Goal: Ask a question

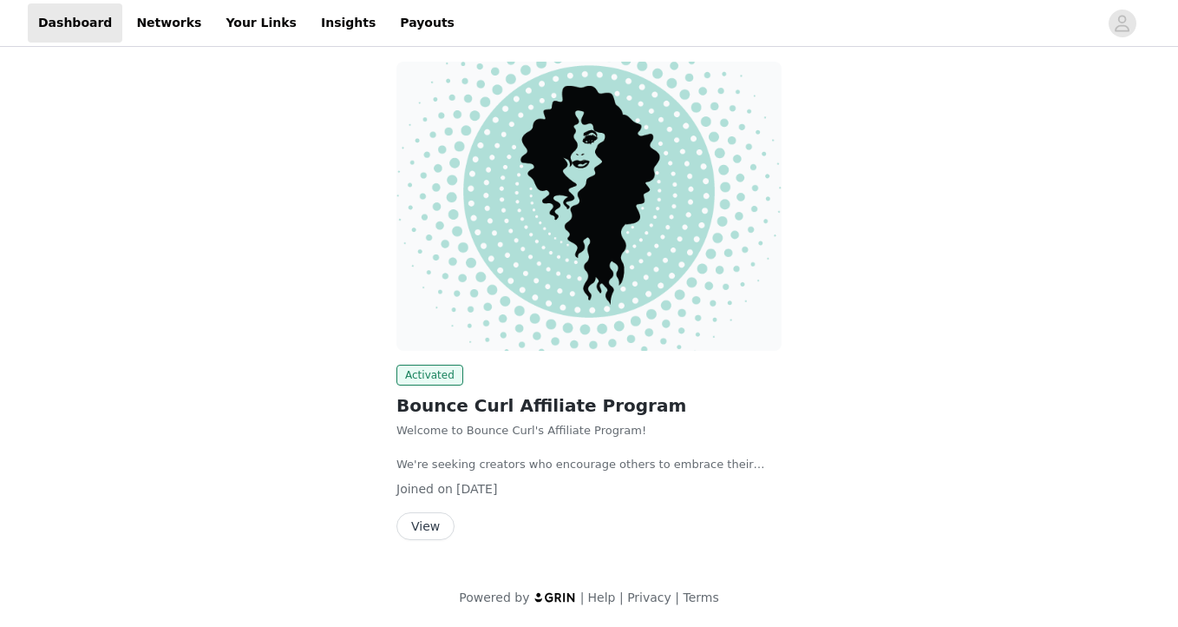
scroll to position [91, 0]
click at [435, 518] on button "View" at bounding box center [426, 527] width 58 height 28
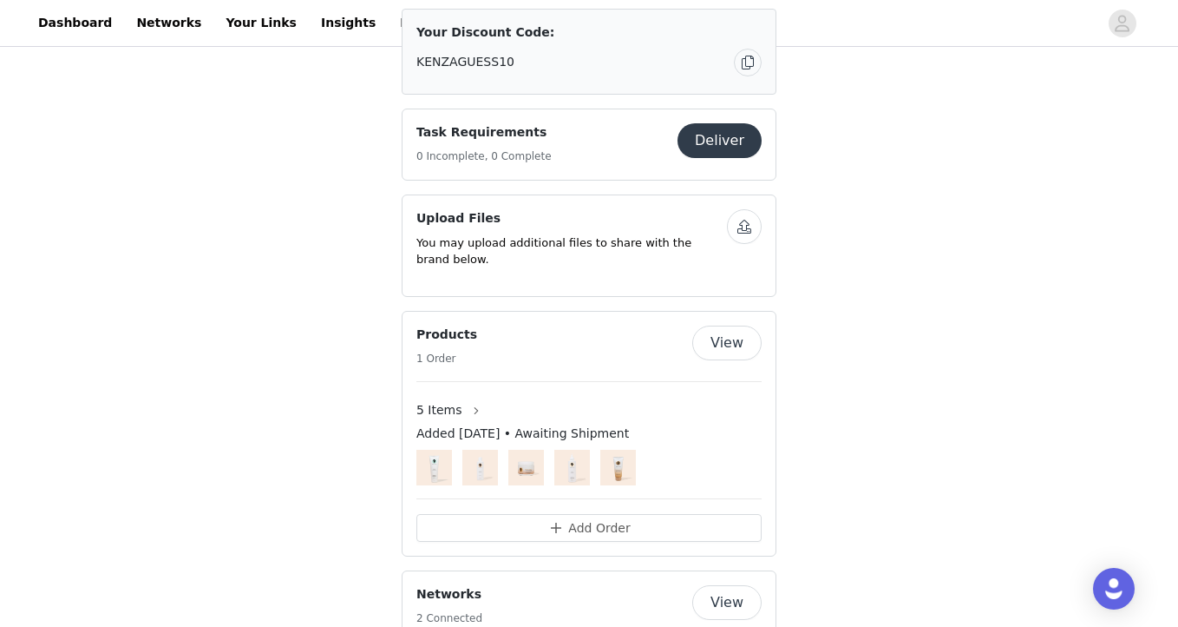
scroll to position [1203, 0]
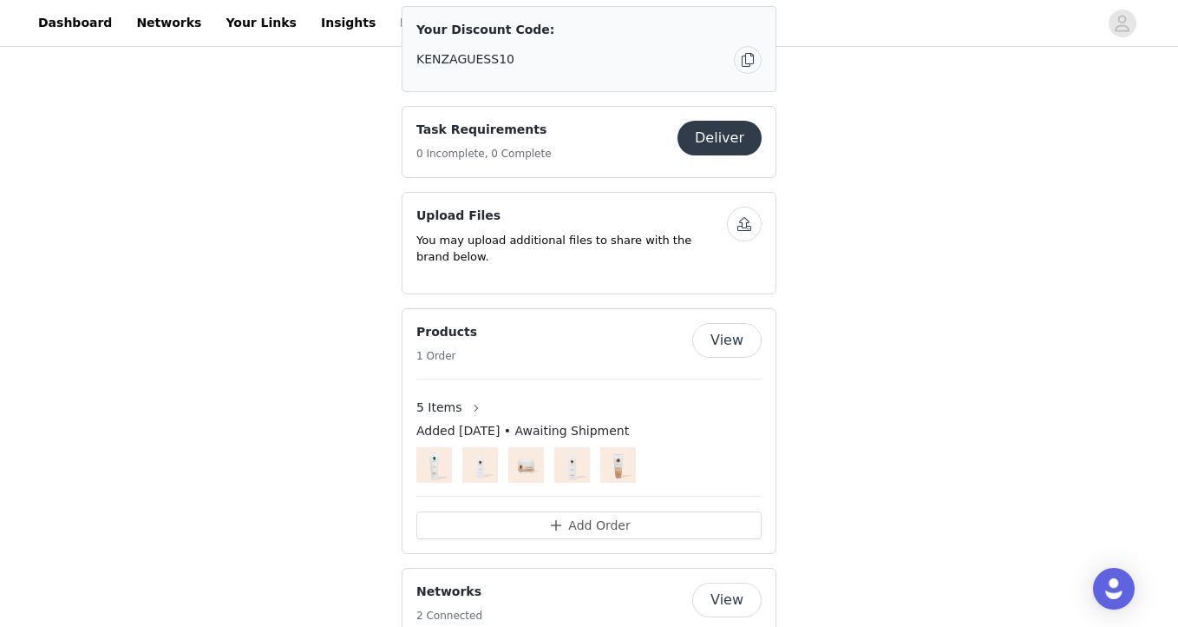
click at [709, 323] on button "View" at bounding box center [727, 340] width 69 height 35
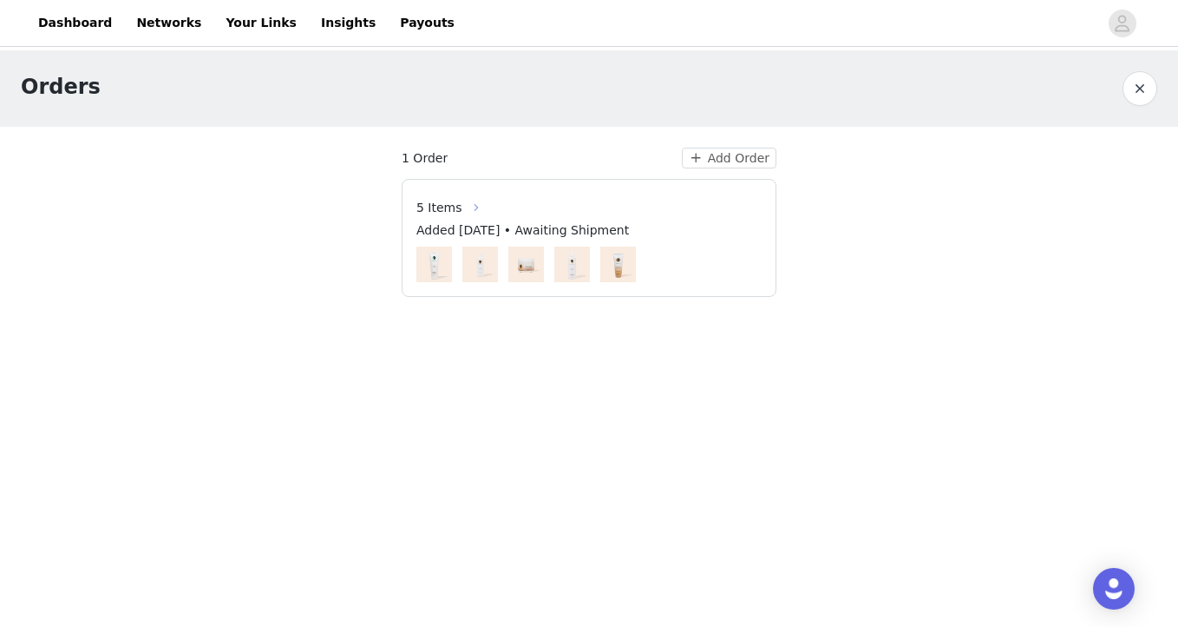
click at [465, 207] on button "button" at bounding box center [477, 208] width 28 height 28
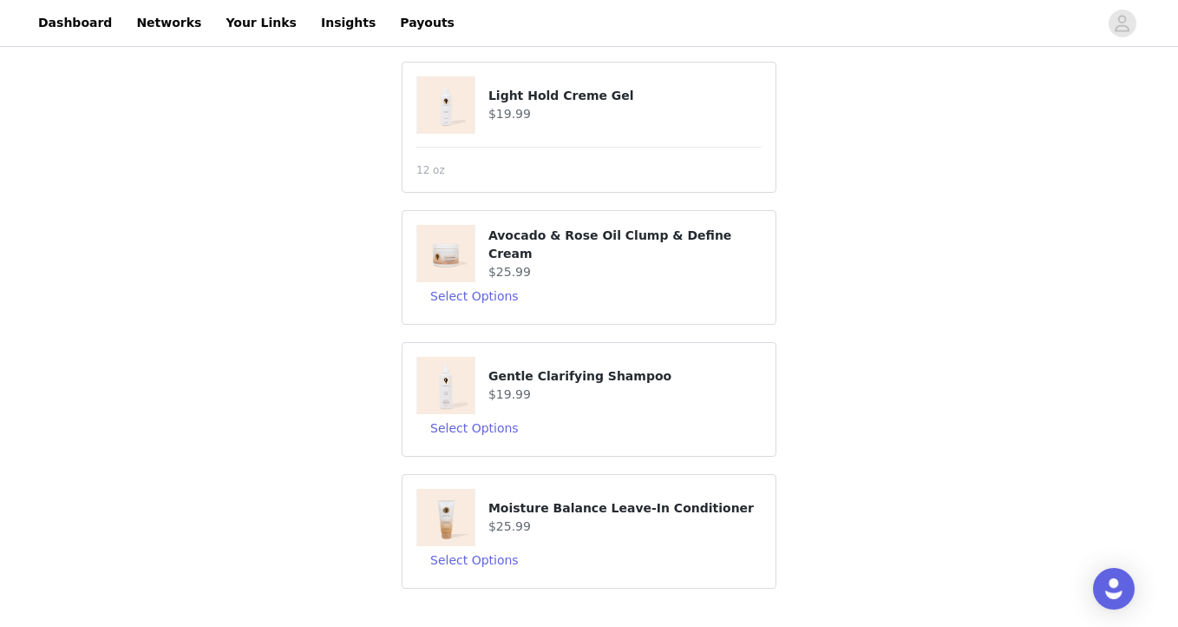
scroll to position [346, 0]
click at [1114, 586] on img "Open Intercom Messenger" at bounding box center [1114, 588] width 23 height 23
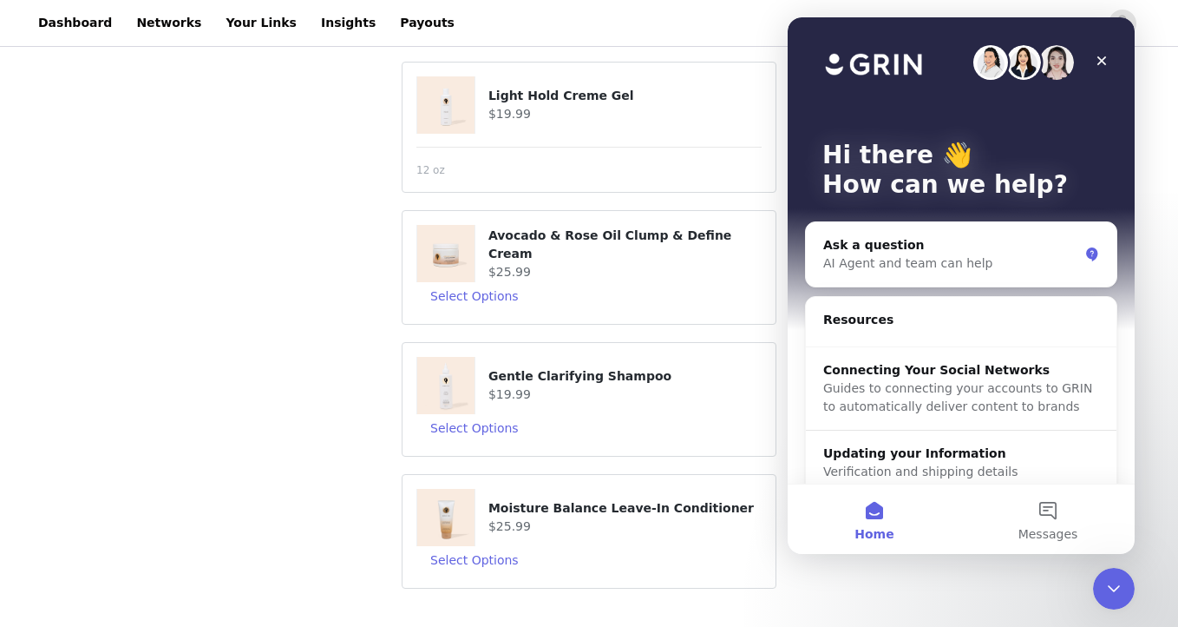
scroll to position [0, 0]
click at [1055, 518] on button "Messages" at bounding box center [1049, 518] width 174 height 69
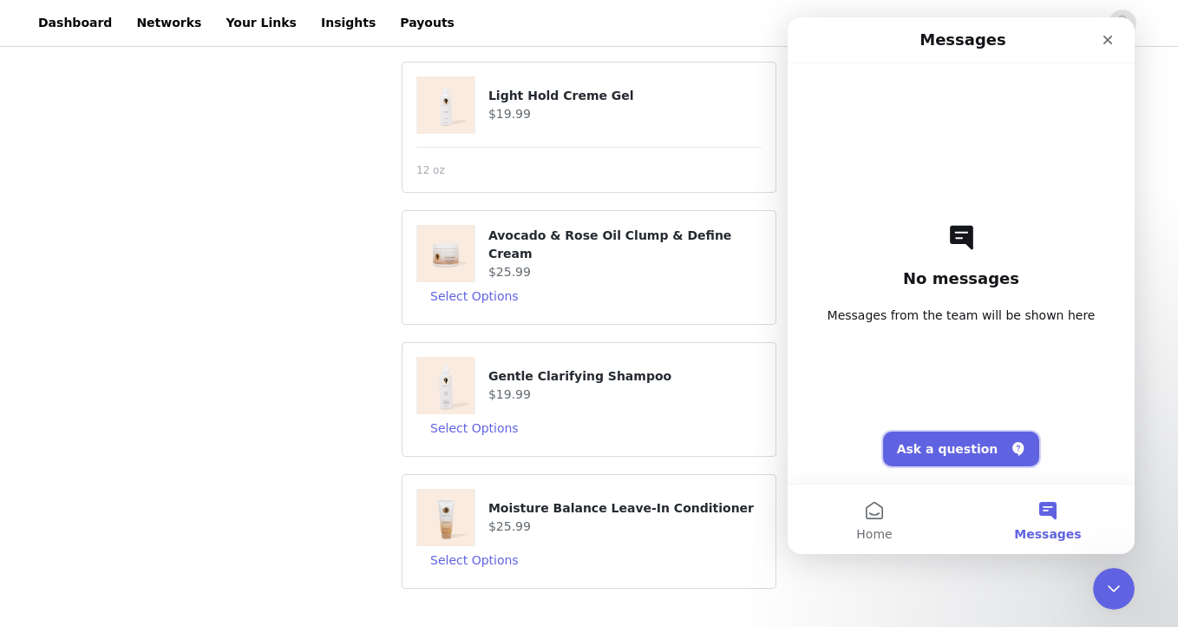
click at [990, 453] on button "Ask a question" at bounding box center [961, 448] width 157 height 35
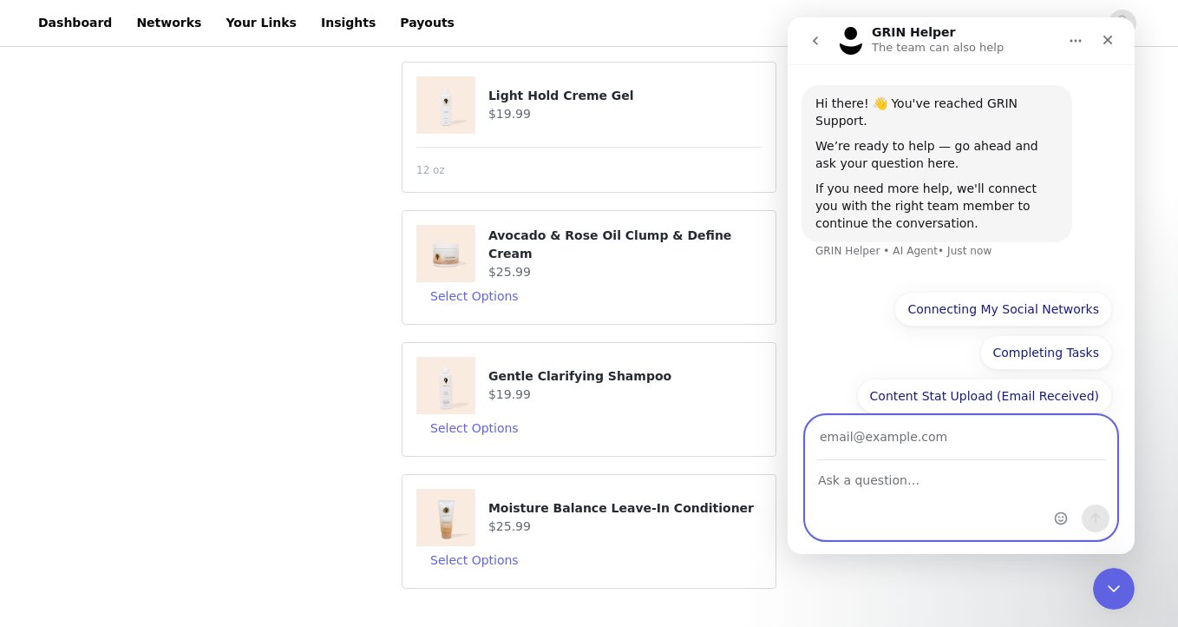
click at [959, 472] on textarea "Ask a question…" at bounding box center [961, 476] width 311 height 30
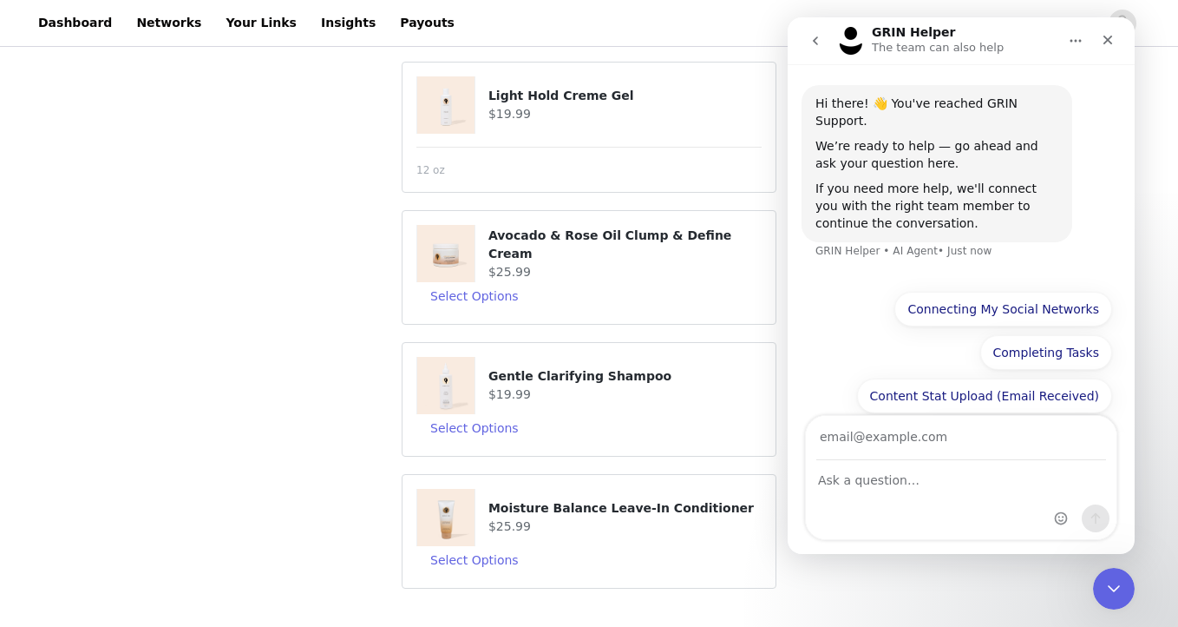
click at [243, 189] on div "5 Items Added [DATE] • Awaiting Shipment Shipping Address Kenza GUESSOUS 15 Nor…" at bounding box center [589, 165] width 1178 height 922
